Goal: Transaction & Acquisition: Book appointment/travel/reservation

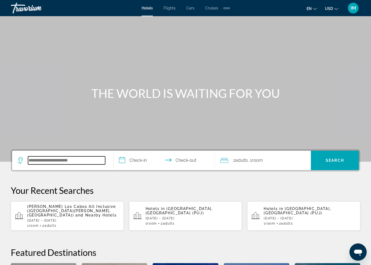
click at [67, 161] on input "Search hotel destination" at bounding box center [66, 160] width 77 height 8
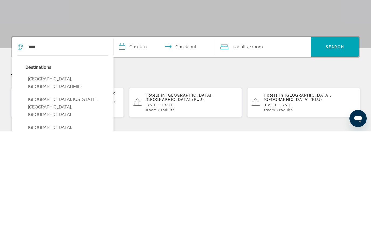
click at [39, 187] on button "Milan, Italy (MIL)" at bounding box center [66, 196] width 83 height 18
type input "**********"
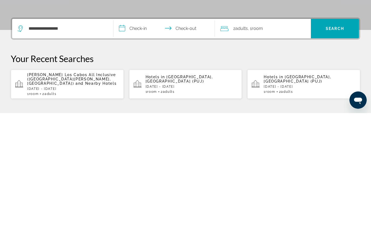
click at [128, 151] on input "**********" at bounding box center [164, 161] width 103 height 21
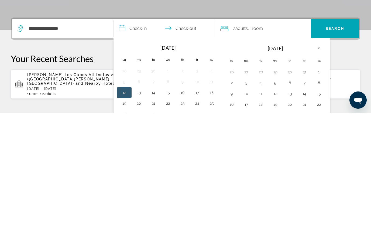
scroll to position [132, 0]
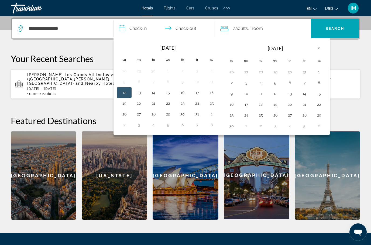
click at [321, 47] on th "Next month" at bounding box center [319, 48] width 15 height 12
click at [316, 47] on th "Next month" at bounding box center [319, 48] width 15 height 12
click at [313, 48] on th "Next month" at bounding box center [319, 48] width 15 height 12
click at [316, 49] on th "Next month" at bounding box center [319, 48] width 15 height 12
click at [320, 48] on th "Next month" at bounding box center [319, 48] width 15 height 12
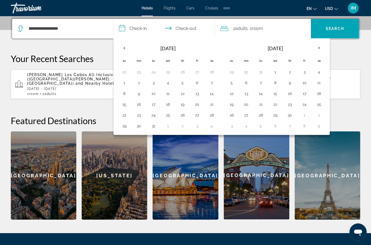
click at [320, 49] on th "Next month" at bounding box center [319, 48] width 15 height 12
click at [319, 48] on th "Next month" at bounding box center [319, 48] width 15 height 12
click at [246, 93] on button "15" at bounding box center [246, 94] width 9 height 8
click at [287, 104] on button "25" at bounding box center [289, 105] width 9 height 8
type input "**********"
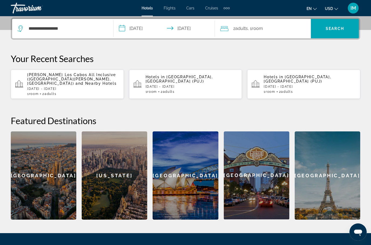
click at [334, 28] on span "Search" at bounding box center [335, 28] width 18 height 4
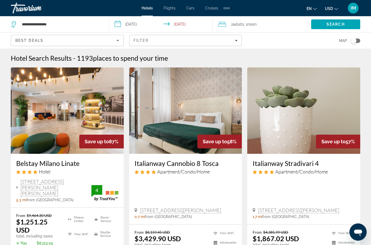
click at [354, 39] on div "Toggle map" at bounding box center [353, 40] width 5 height 5
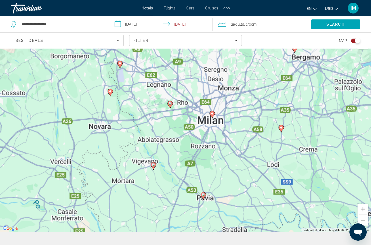
scroll to position [11, 0]
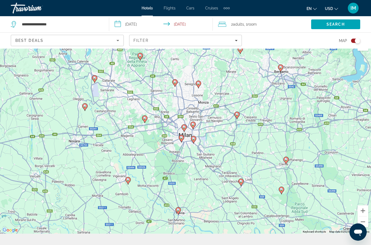
click at [184, 127] on image "Main content" at bounding box center [183, 126] width 3 height 3
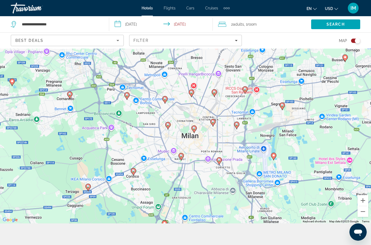
click at [196, 133] on gmp-advanced-marker "Main content" at bounding box center [193, 129] width 5 height 8
click at [194, 130] on image "Main content" at bounding box center [193, 127] width 3 height 3
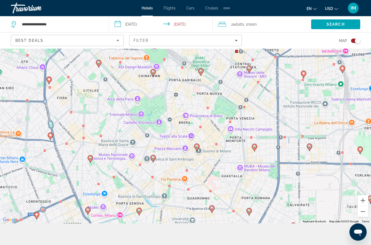
click at [197, 151] on icon "Main content" at bounding box center [196, 147] width 5 height 7
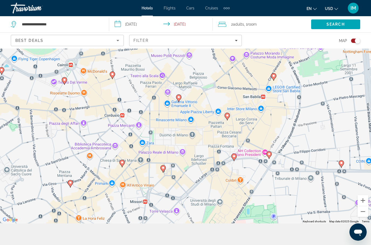
click at [177, 99] on image "Main content" at bounding box center [178, 96] width 3 height 3
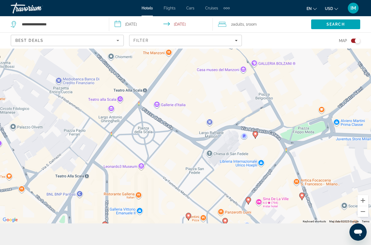
click at [337, 175] on div "To navigate, press the arrow keys. To activate drag with keyboard, press Alt + …" at bounding box center [185, 125] width 371 height 196
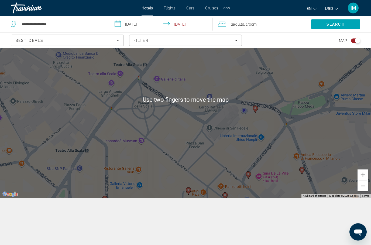
scroll to position [47, 0]
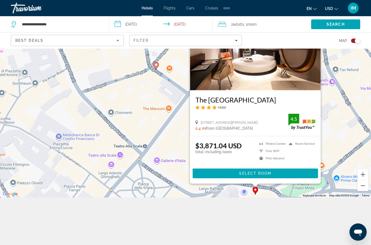
click at [327, 231] on div "**********" at bounding box center [185, 123] width 371 height 245
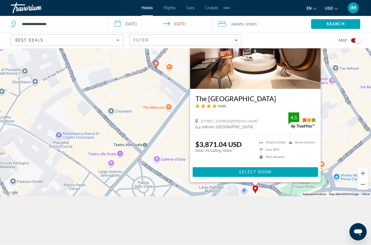
scroll to position [49, 0]
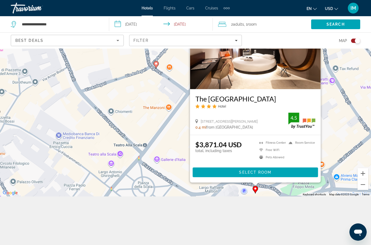
click at [348, 147] on div "To activate drag with keyboard, press Alt + Enter. Once in keyboard drag state,…" at bounding box center [185, 98] width 371 height 196
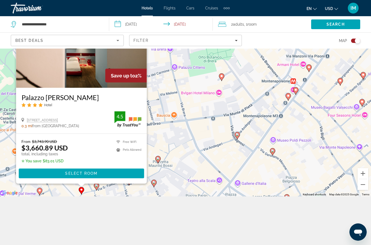
click at [238, 39] on span "Filters" at bounding box center [185, 40] width 112 height 13
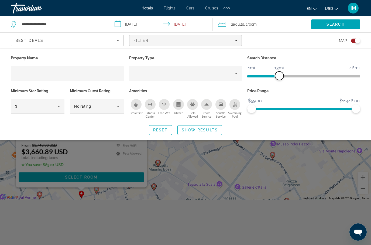
scroll to position [44, 0]
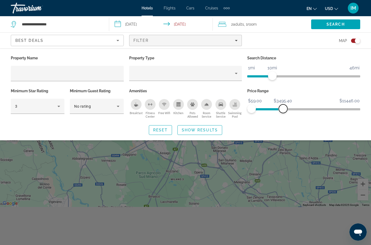
scroll to position [38, 0]
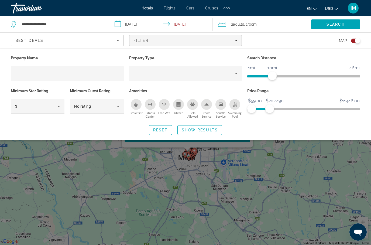
click at [204, 129] on span "Show Results" at bounding box center [200, 130] width 36 height 4
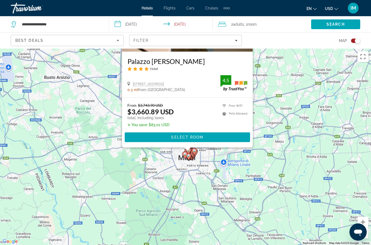
click at [239, 202] on div "To activate drag with keyboard, press Alt + Enter. Once in keyboard drag state,…" at bounding box center [185, 147] width 371 height 196
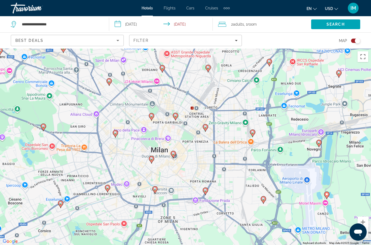
click at [60, 201] on image "Main content" at bounding box center [60, 202] width 3 height 3
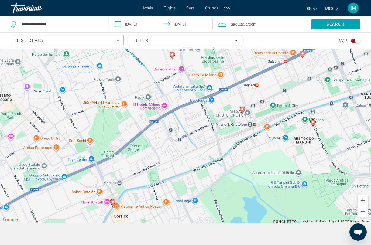
click at [174, 59] on icon "Main content" at bounding box center [172, 55] width 5 height 7
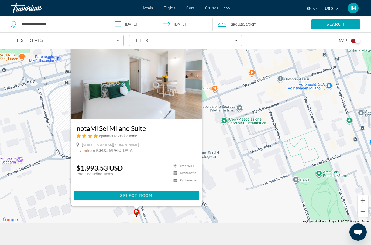
click at [285, 200] on div "To activate drag with keyboard, press Alt + Enter. Once in keyboard drag state,…" at bounding box center [185, 125] width 371 height 196
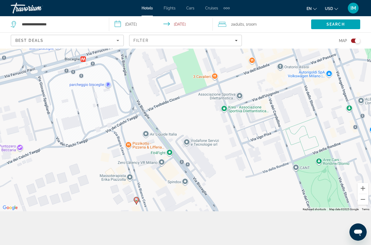
scroll to position [49, 0]
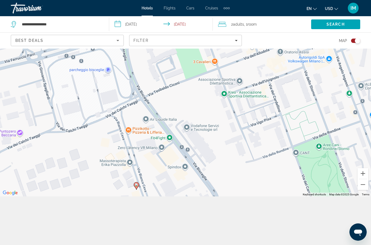
click at [367, 47] on app-hotels-search-filters "Best Deals Filter Map" at bounding box center [185, 40] width 371 height 16
click at [357, 39] on div "Toggle map" at bounding box center [357, 40] width 5 height 5
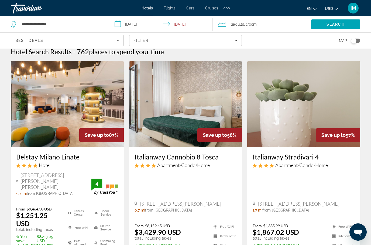
scroll to position [0, 0]
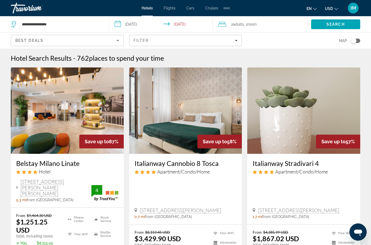
click at [116, 40] on icon "Sort by" at bounding box center [118, 40] width 6 height 6
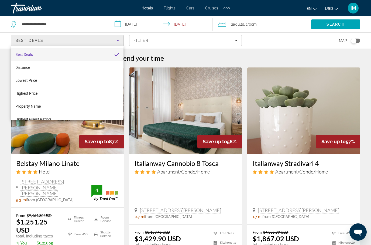
click at [34, 84] on mat-option "Lowest Price" at bounding box center [67, 80] width 112 height 13
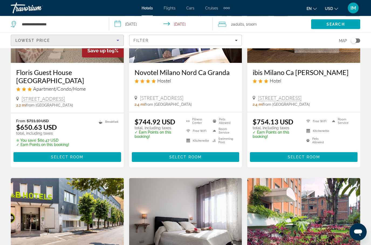
scroll to position [85, 0]
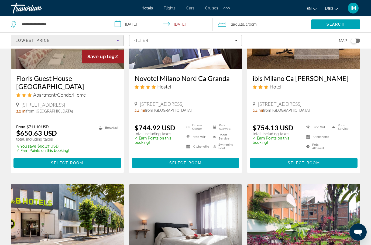
click at [119, 41] on icon "Sort by" at bounding box center [118, 40] width 6 height 6
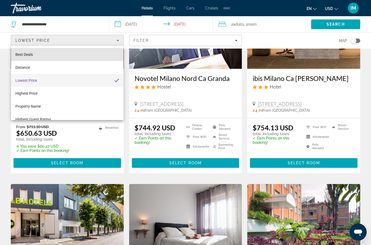
click at [22, 54] on span "Best Deals" at bounding box center [24, 54] width 18 height 4
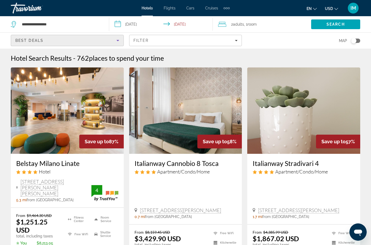
click at [27, 217] on ins "$1,251.25 USD" at bounding box center [32, 225] width 32 height 16
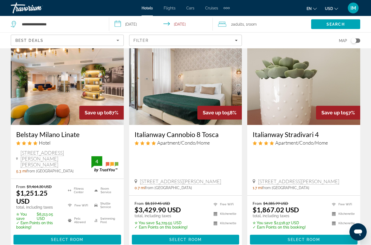
scroll to position [29, 0]
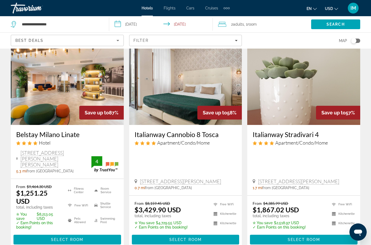
click at [64, 237] on span "Select Room" at bounding box center [67, 239] width 32 height 4
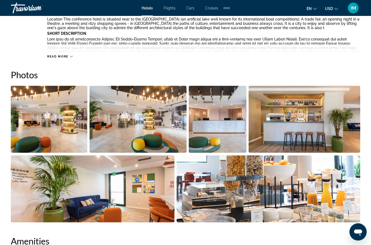
scroll to position [320, 0]
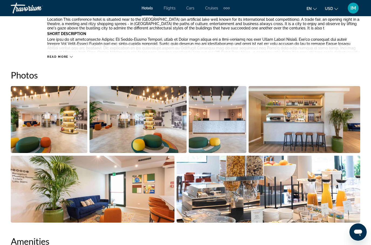
click at [50, 122] on img "Open full-screen image slider" at bounding box center [49, 119] width 77 height 67
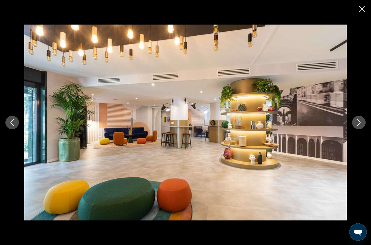
click at [8, 119] on div "prev next" at bounding box center [185, 123] width 371 height 196
click at [1, 130] on div "prev next" at bounding box center [185, 123] width 371 height 196
click at [11, 129] on button "Previous image" at bounding box center [11, 122] width 13 height 13
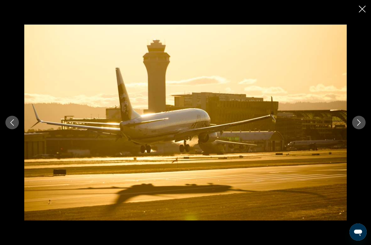
scroll to position [309, 0]
click at [358, 125] on icon "Next image" at bounding box center [358, 122] width 6 height 6
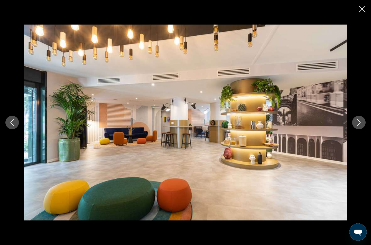
click at [356, 121] on icon "Next image" at bounding box center [358, 122] width 6 height 6
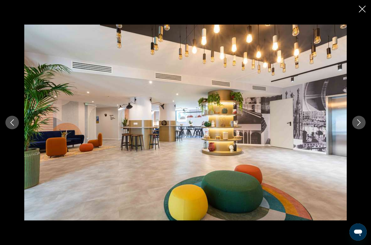
click at [354, 122] on button "Next image" at bounding box center [358, 122] width 13 height 13
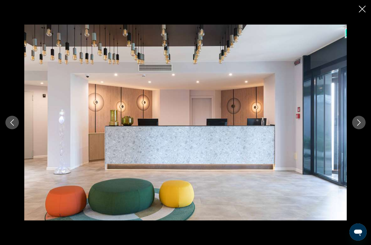
click at [346, 120] on img "Main content" at bounding box center [185, 123] width 322 height 196
click at [352, 124] on button "Next image" at bounding box center [358, 122] width 13 height 13
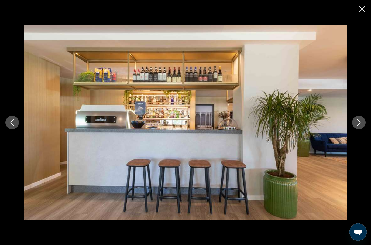
click at [354, 124] on button "Next image" at bounding box center [358, 122] width 13 height 13
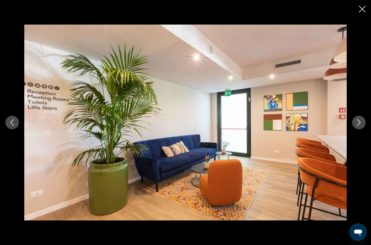
click at [352, 123] on button "Next image" at bounding box center [358, 122] width 13 height 13
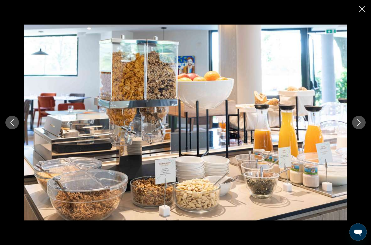
click at [355, 123] on icon "Next image" at bounding box center [358, 122] width 6 height 6
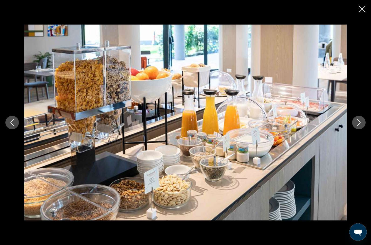
click at [354, 125] on button "Next image" at bounding box center [358, 122] width 13 height 13
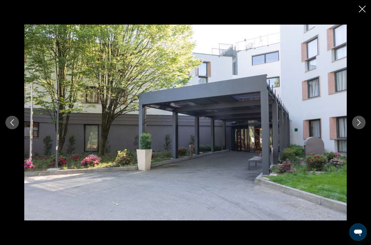
click at [353, 123] on button "Next image" at bounding box center [358, 122] width 13 height 13
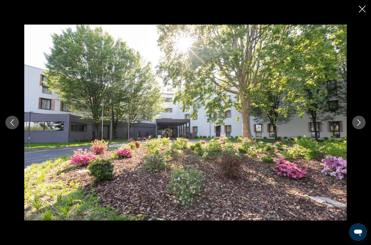
click at [354, 123] on button "Next image" at bounding box center [358, 122] width 13 height 13
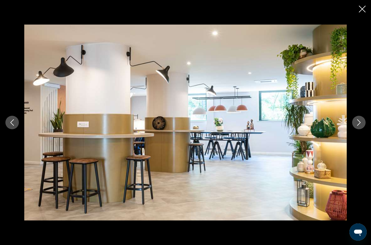
click at [357, 123] on icon "Next image" at bounding box center [358, 122] width 6 height 6
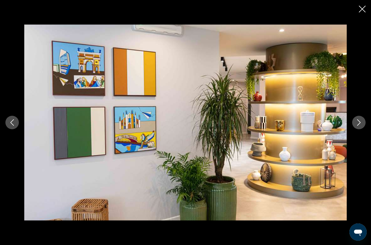
click at [353, 122] on button "Next image" at bounding box center [358, 122] width 13 height 13
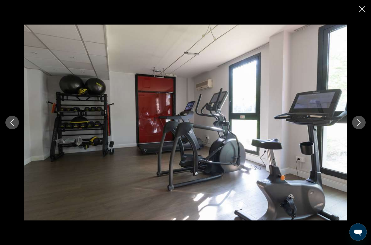
click at [355, 123] on icon "Next image" at bounding box center [358, 122] width 6 height 6
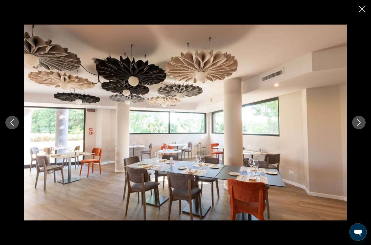
click at [353, 122] on button "Next image" at bounding box center [358, 122] width 13 height 13
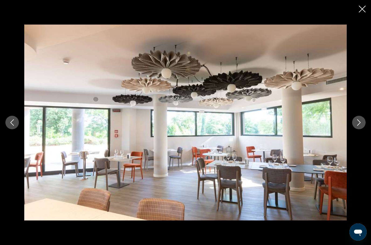
click at [356, 120] on icon "Next image" at bounding box center [358, 122] width 6 height 6
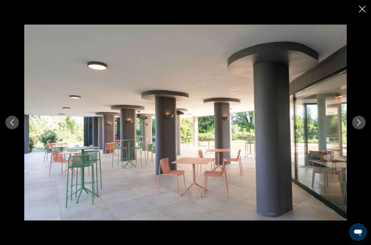
click at [356, 122] on icon "Next image" at bounding box center [358, 122] width 6 height 6
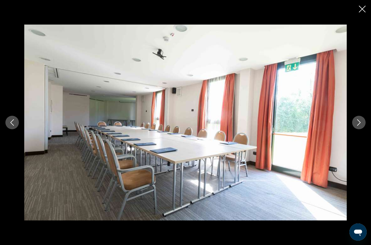
click at [357, 121] on icon "Next image" at bounding box center [358, 122] width 6 height 6
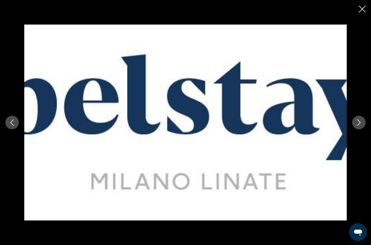
click at [359, 6] on icon "Close slideshow" at bounding box center [362, 9] width 7 height 7
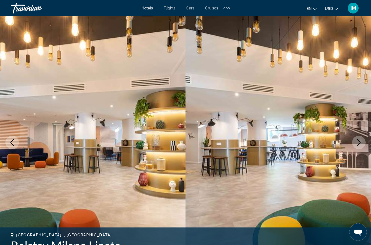
scroll to position [0, 0]
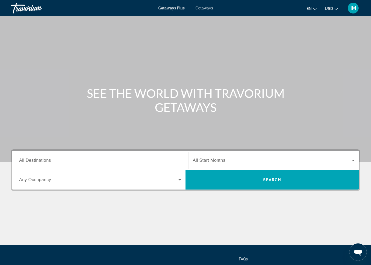
click at [201, 8] on span "Getaways" at bounding box center [204, 8] width 18 height 4
click at [39, 161] on span "All Destinations" at bounding box center [35, 160] width 32 height 5
click at [39, 161] on input "Destination All Destinations" at bounding box center [100, 160] width 162 height 6
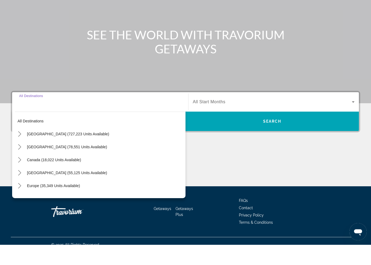
scroll to position [46, 0]
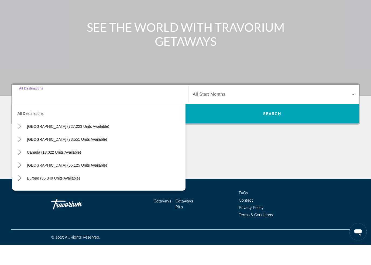
click at [17, 144] on icon "Toggle United States (727,223 units available) submenu" at bounding box center [19, 146] width 5 height 5
click at [24, 183] on icon "Toggle California (94,912 units available) submenu" at bounding box center [24, 185] width 5 height 5
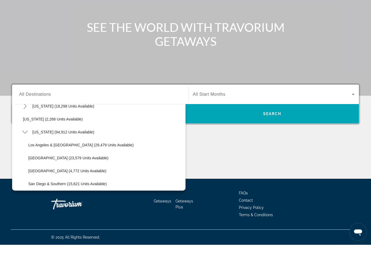
scroll to position [38, 0]
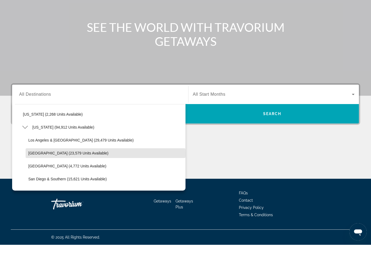
click at [38, 171] on span "Lake Tahoe (23,579 units available)" at bounding box center [68, 173] width 80 height 4
type input "**********"
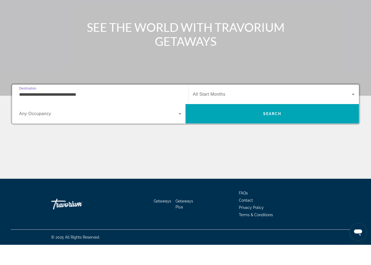
click at [258, 127] on span "Search" at bounding box center [271, 133] width 173 height 13
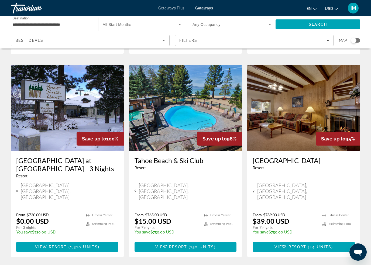
scroll to position [211, 0]
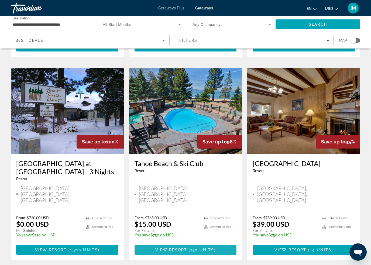
click at [171, 248] on span "View Resort" at bounding box center [171, 250] width 32 height 4
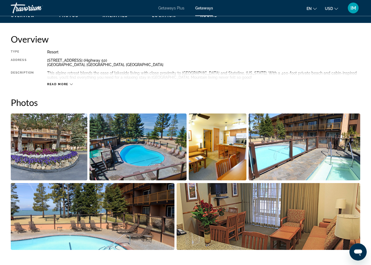
scroll to position [266, 0]
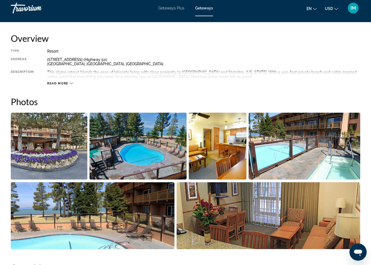
click at [49, 150] on img "Open full-screen image slider" at bounding box center [49, 146] width 77 height 67
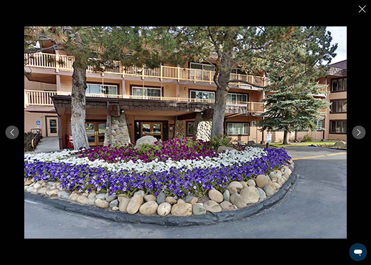
click at [355, 132] on button "Next image" at bounding box center [358, 132] width 13 height 13
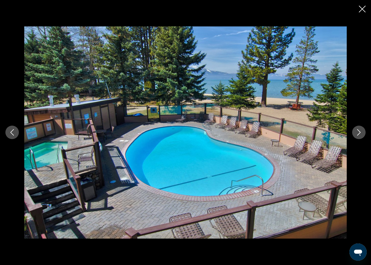
click at [359, 132] on icon "Next image" at bounding box center [359, 132] width 4 height 6
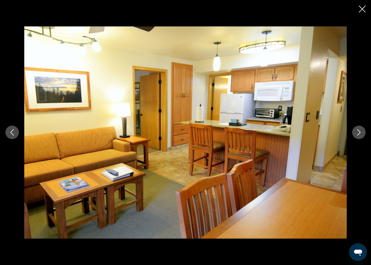
click at [355, 134] on button "Next image" at bounding box center [358, 132] width 13 height 13
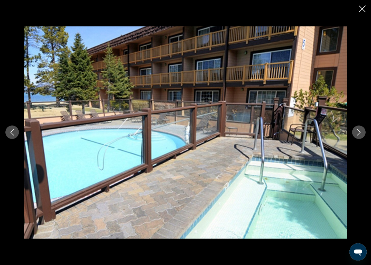
scroll to position [495, 0]
click at [358, 130] on icon "Next image" at bounding box center [358, 132] width 6 height 6
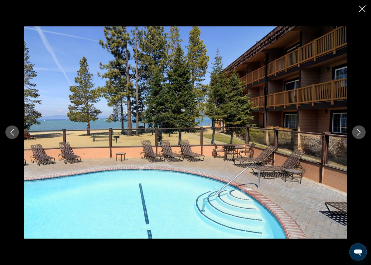
click at [360, 9] on icon "Close slideshow" at bounding box center [362, 9] width 7 height 7
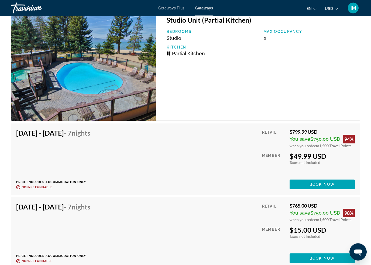
scroll to position [1063, 0]
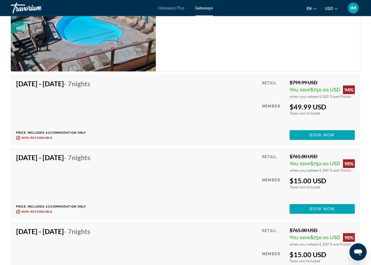
click at [320, 210] on span "Book now" at bounding box center [322, 209] width 26 height 4
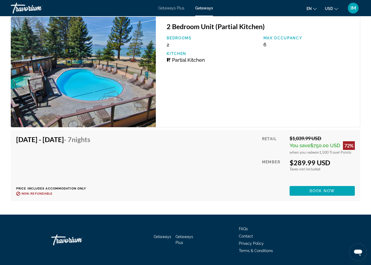
scroll to position [4259, 0]
click at [323, 192] on span "Book now" at bounding box center [322, 191] width 26 height 4
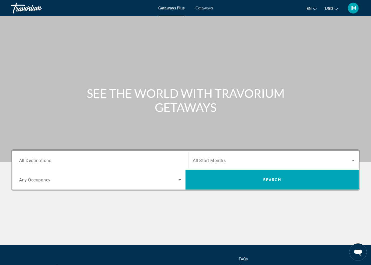
click at [32, 160] on span "All Destinations" at bounding box center [35, 160] width 32 height 5
click at [32, 160] on input "Destination All Destinations" at bounding box center [100, 160] width 162 height 6
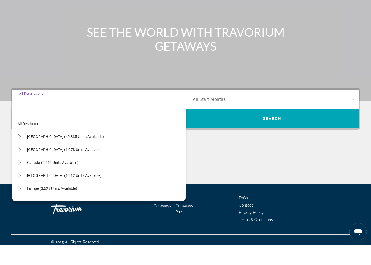
scroll to position [46, 0]
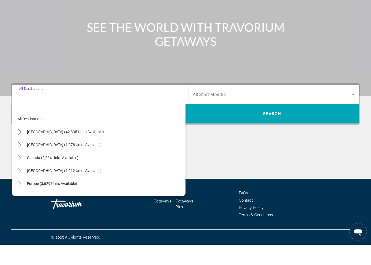
click at [20, 149] on icon "Toggle United States (42,335 units available) submenu" at bounding box center [19, 151] width 3 height 5
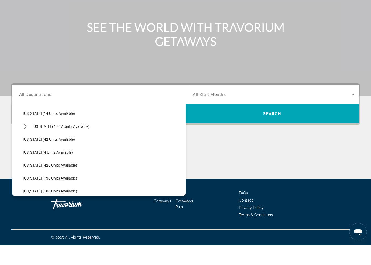
scroll to position [91, 0]
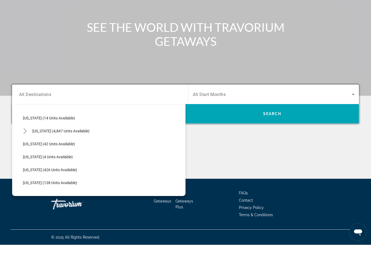
click at [26, 148] on icon "Toggle Florida (4,847 units available) submenu" at bounding box center [24, 150] width 5 height 5
click at [49, 162] on span "Orlando & Disney Area (6,583 units available)" at bounding box center [65, 164] width 75 height 4
type input "**********"
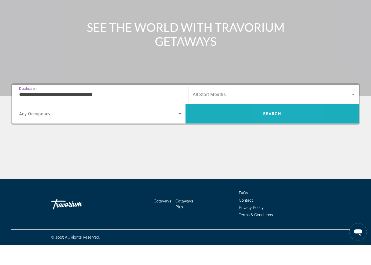
click at [274, 132] on span "Search" at bounding box center [272, 134] width 18 height 4
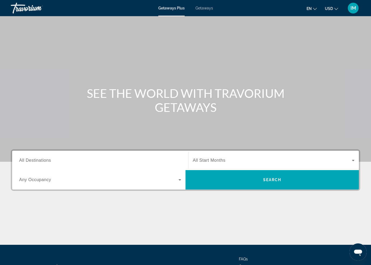
click at [205, 6] on span "Getaways" at bounding box center [204, 8] width 18 height 4
click at [40, 159] on span "All Destinations" at bounding box center [35, 160] width 32 height 5
click at [40, 159] on input "Destination All Destinations" at bounding box center [100, 160] width 162 height 6
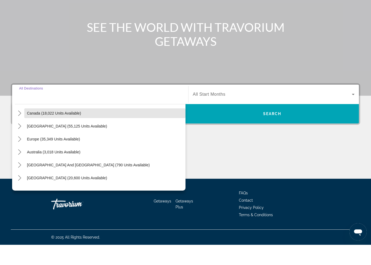
scroll to position [40, 0]
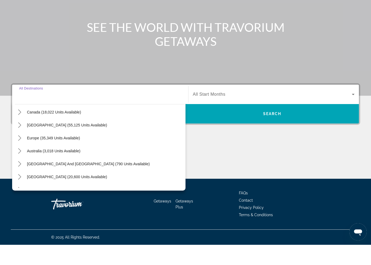
click at [18, 155] on icon "Toggle Europe (35,349 units available) submenu" at bounding box center [19, 157] width 5 height 5
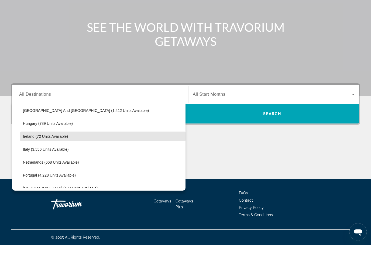
scroll to position [184, 0]
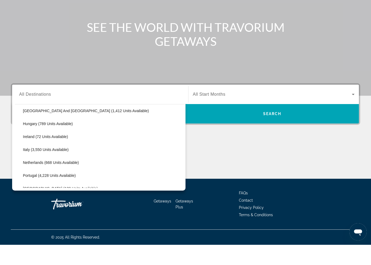
click at [42, 137] on span "Select destination: Hungary (789 units available)" at bounding box center [102, 143] width 165 height 13
type input "**********"
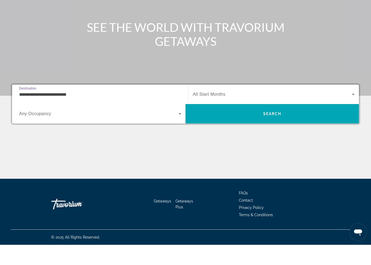
click at [270, 132] on span "Search" at bounding box center [272, 134] width 18 height 4
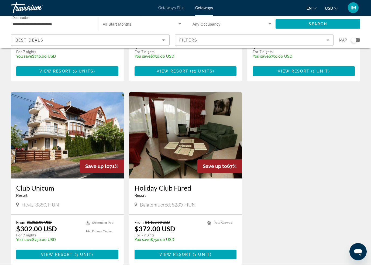
scroll to position [536, 0]
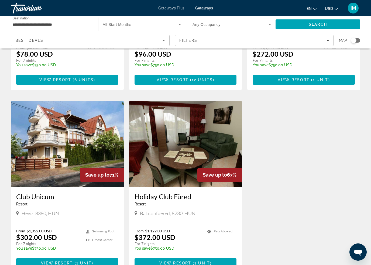
click at [68, 261] on span "View Resort" at bounding box center [57, 263] width 32 height 4
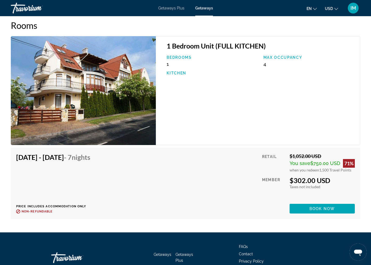
scroll to position [790, 0]
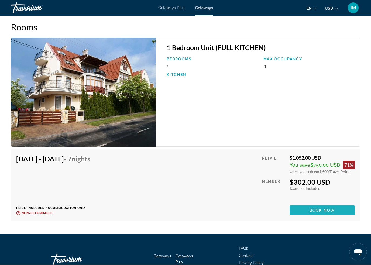
click at [312, 211] on span "Book now" at bounding box center [322, 210] width 26 height 4
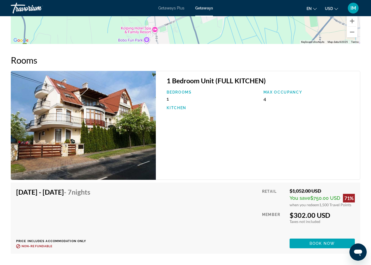
scroll to position [757, 0]
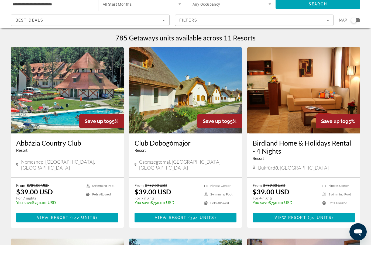
click at [56, 236] on span "View Resort" at bounding box center [53, 238] width 32 height 4
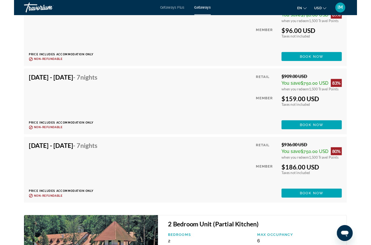
scroll to position [3423, 0]
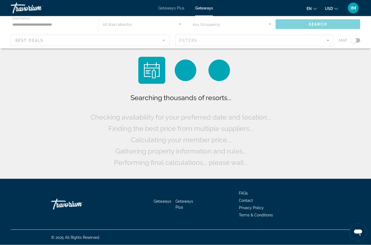
scroll to position [22, 0]
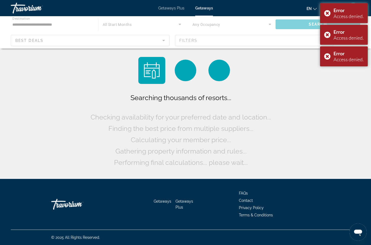
click at [327, 11] on div "Error Access denied." at bounding box center [344, 13] width 48 height 20
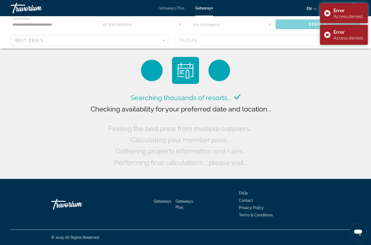
click at [329, 32] on div "Error Access denied." at bounding box center [344, 35] width 48 height 20
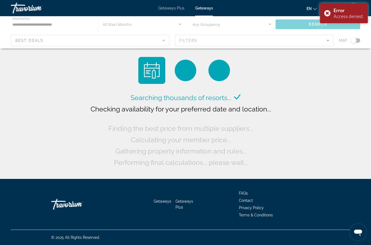
click at [327, 12] on div "Error Access denied." at bounding box center [344, 13] width 48 height 20
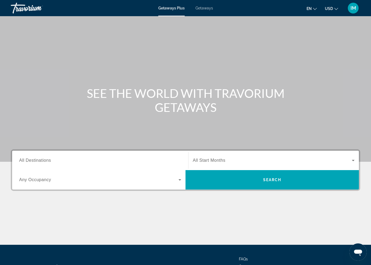
click at [202, 7] on span "Getaways" at bounding box center [204, 8] width 18 height 4
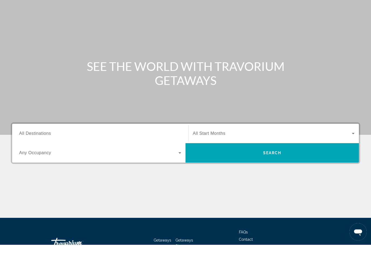
click at [28, 151] on span "All Destinations" at bounding box center [35, 153] width 32 height 5
click at [28, 151] on input "Destination All Destinations" at bounding box center [100, 154] width 162 height 6
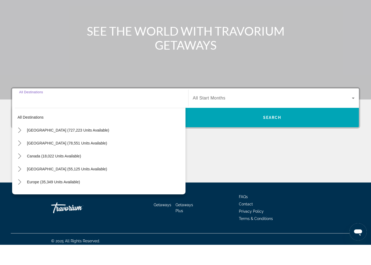
scroll to position [46, 0]
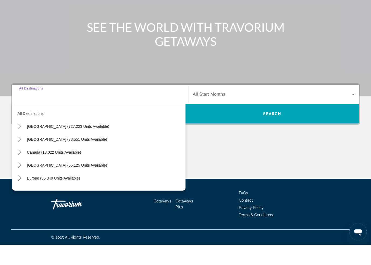
click at [18, 196] on icon "Toggle Europe (35,349 units available) submenu" at bounding box center [19, 198] width 5 height 5
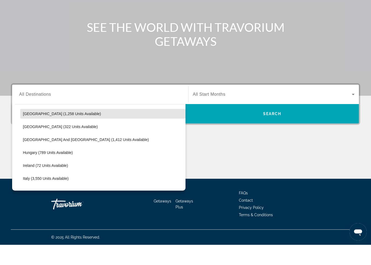
scroll to position [155, 0]
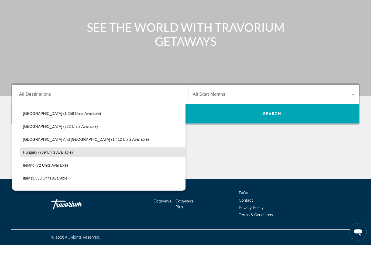
click at [30, 170] on span "Hungary (789 units available)" at bounding box center [48, 172] width 50 height 4
type input "**********"
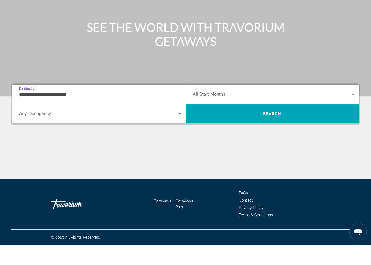
click at [224, 127] on span "Search" at bounding box center [271, 133] width 173 height 13
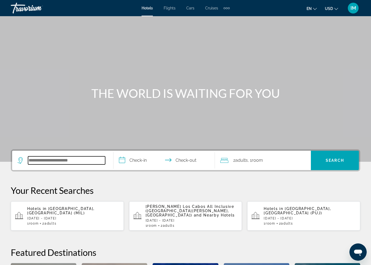
click at [58, 162] on input "Search hotel destination" at bounding box center [66, 160] width 77 height 8
click at [57, 161] on input "Search hotel destination" at bounding box center [66, 160] width 77 height 8
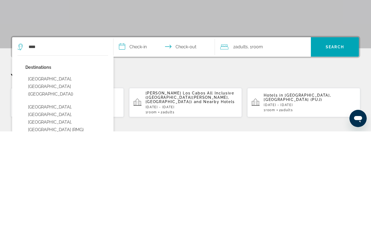
click at [58, 187] on button "[GEOGRAPHIC_DATA], [GEOGRAPHIC_DATA] ([GEOGRAPHIC_DATA])" at bounding box center [66, 199] width 83 height 25
type input "**********"
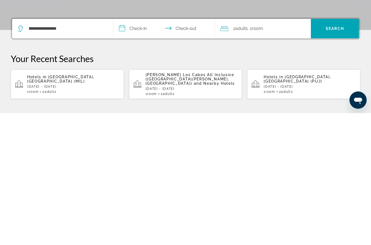
click at [122, 151] on input "**********" at bounding box center [164, 161] width 103 height 21
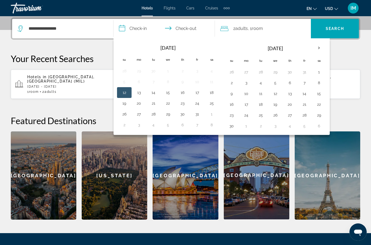
click at [263, 114] on button "25" at bounding box center [260, 115] width 9 height 8
click at [307, 113] on button "28" at bounding box center [304, 115] width 9 height 8
type input "**********"
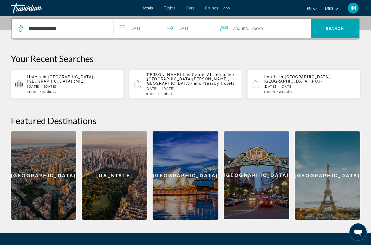
click at [339, 31] on span "Search" at bounding box center [335, 28] width 48 height 13
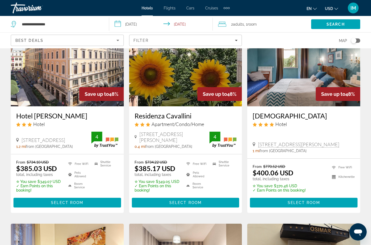
scroll to position [249, 0]
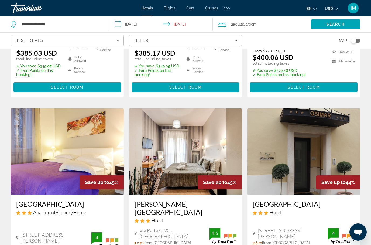
scroll to position [389, 0]
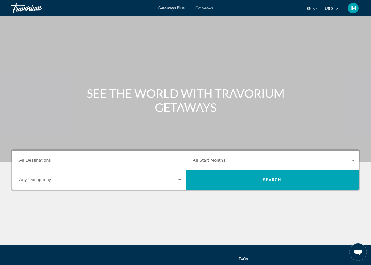
click at [36, 163] on span "All Destinations" at bounding box center [35, 160] width 32 height 5
click at [36, 163] on input "Destination All Destinations" at bounding box center [100, 160] width 162 height 6
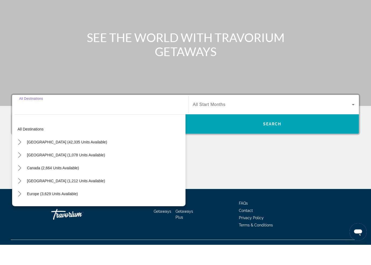
scroll to position [46, 0]
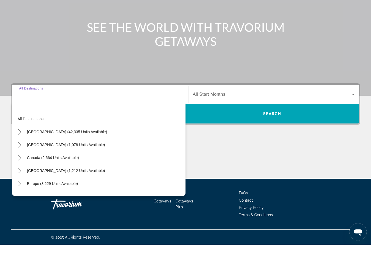
click at [19, 162] on icon "Toggle Mexico (1,078 units available) submenu" at bounding box center [19, 164] width 5 height 5
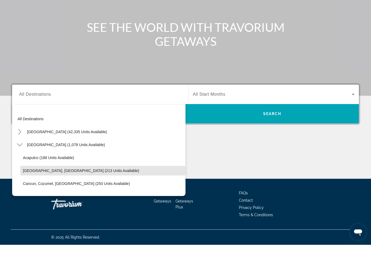
click at [60, 189] on span "[GEOGRAPHIC_DATA], [GEOGRAPHIC_DATA] (213 units available)" at bounding box center [81, 191] width 116 height 4
type input "**********"
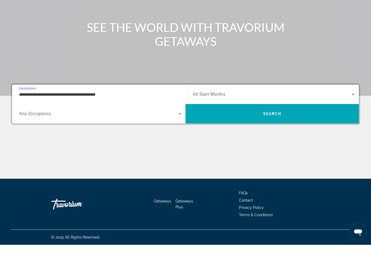
click at [256, 127] on span "Search" at bounding box center [271, 133] width 173 height 13
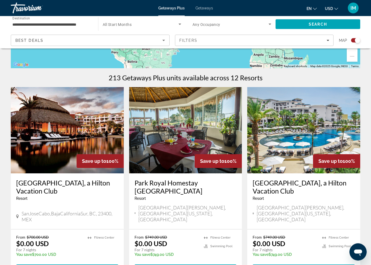
scroll to position [147, 0]
click at [308, 265] on span "View Resort" at bounding box center [294, 269] width 32 height 4
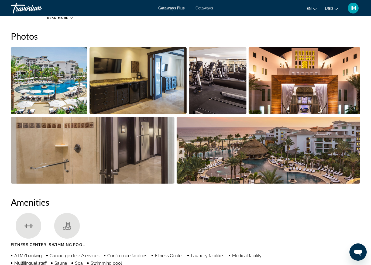
scroll to position [348, 0]
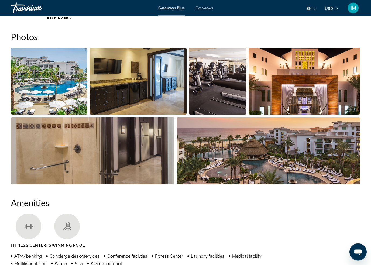
click at [56, 87] on img "Open full-screen image slider" at bounding box center [49, 81] width 77 height 67
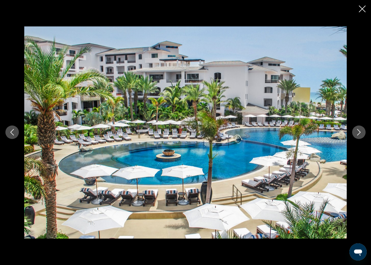
click at [356, 130] on icon "Next image" at bounding box center [358, 132] width 6 height 6
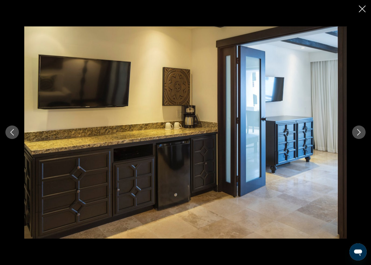
click at [355, 130] on icon "Next image" at bounding box center [358, 132] width 6 height 6
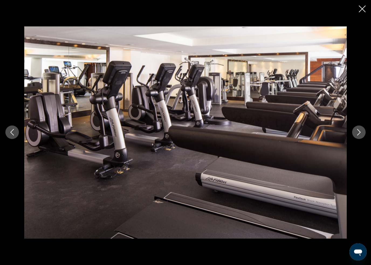
click at [357, 130] on icon "Next image" at bounding box center [358, 132] width 6 height 6
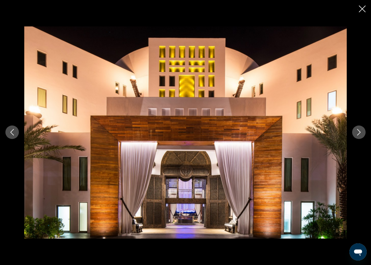
click at [354, 132] on button "Next image" at bounding box center [358, 132] width 13 height 13
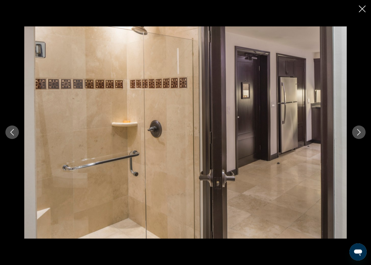
click at [355, 131] on button "Next image" at bounding box center [358, 132] width 13 height 13
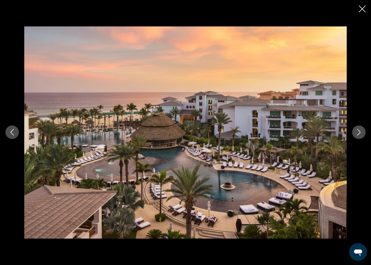
click at [355, 134] on button "Next image" at bounding box center [358, 132] width 13 height 13
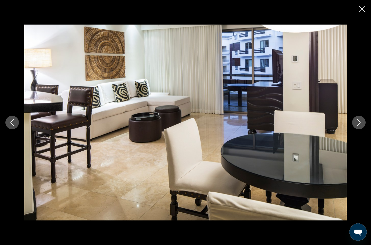
scroll to position [757, 0]
click at [358, 7] on div "prev next" at bounding box center [185, 122] width 371 height 245
click at [361, 8] on icon "Close slideshow" at bounding box center [362, 9] width 7 height 7
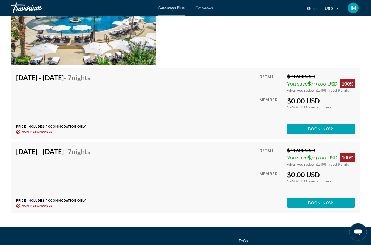
scroll to position [1024, 0]
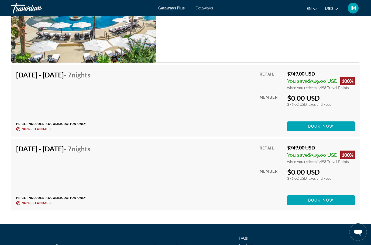
click at [320, 199] on span "Book now" at bounding box center [321, 200] width 26 height 4
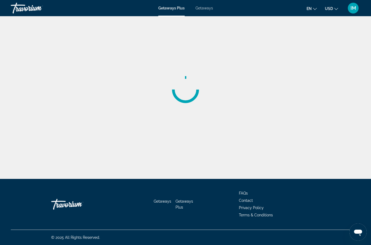
scroll to position [22, 0]
